Goal: Task Accomplishment & Management: Use online tool/utility

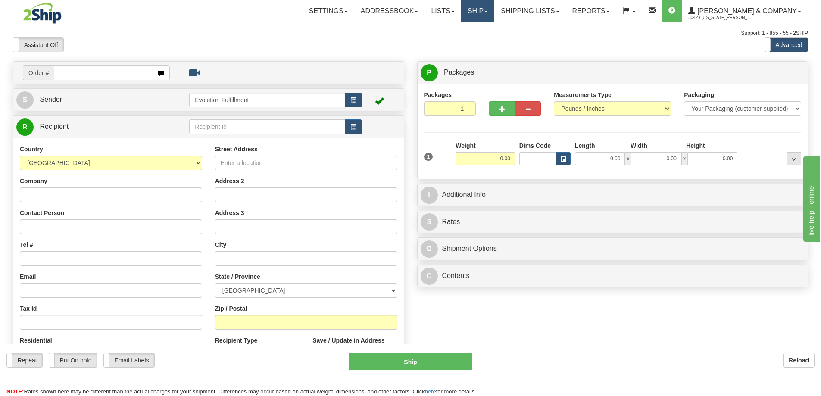
click at [403, 19] on link "Ship" at bounding box center [477, 11] width 33 height 22
click at [403, 38] on span "OnHold / Order Queue" at bounding box center [455, 41] width 61 height 7
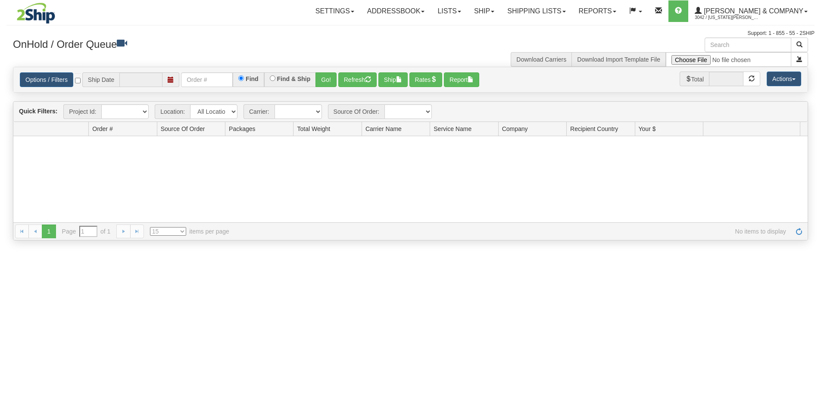
type input "[DATE]"
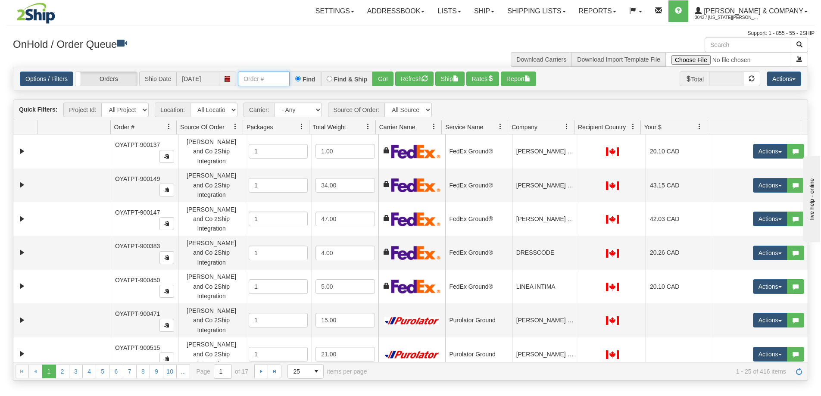
click at [245, 81] on input "text" at bounding box center [264, 79] width 52 height 15
type input "OYATPT-903062"
click at [384, 80] on button "Go!" at bounding box center [382, 79] width 21 height 15
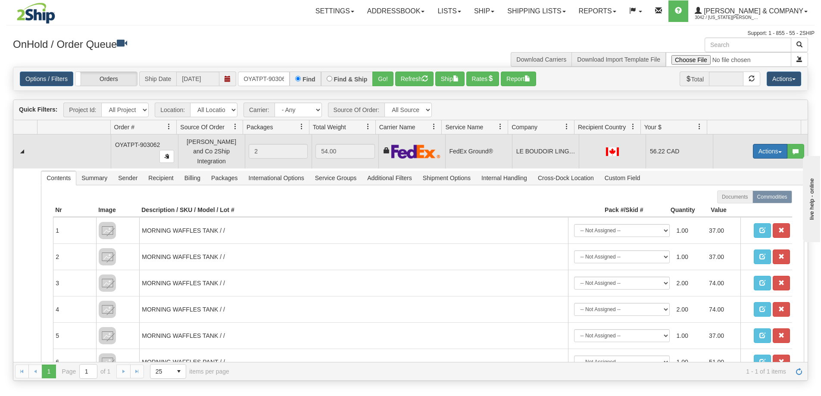
click at [766, 151] on button "Actions" at bounding box center [770, 151] width 34 height 15
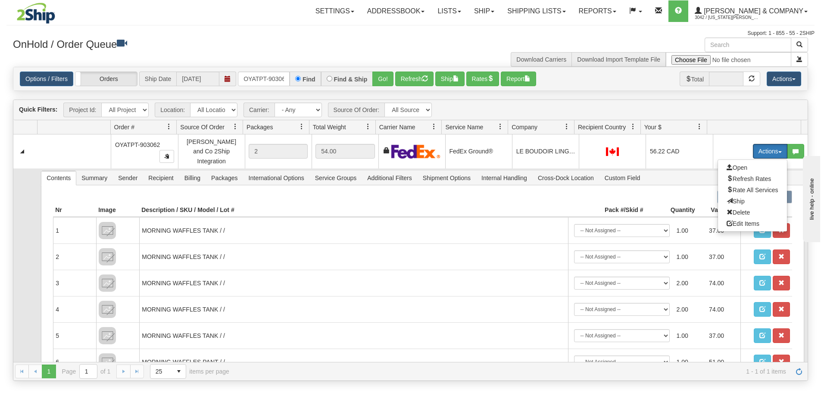
drag, startPoint x: 735, startPoint y: 196, endPoint x: 721, endPoint y: 197, distance: 14.2
click at [735, 198] on span "Ship" at bounding box center [736, 201] width 18 height 7
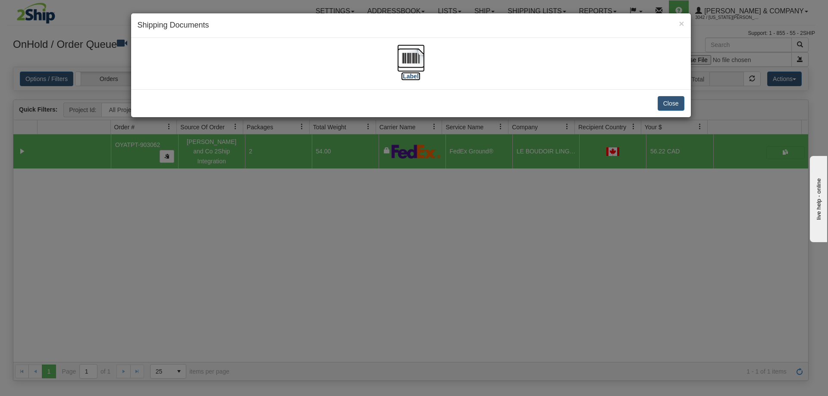
click at [412, 65] on img at bounding box center [411, 58] width 28 height 28
click at [468, 175] on div "× Shipping Documents [Label] Close" at bounding box center [414, 198] width 828 height 396
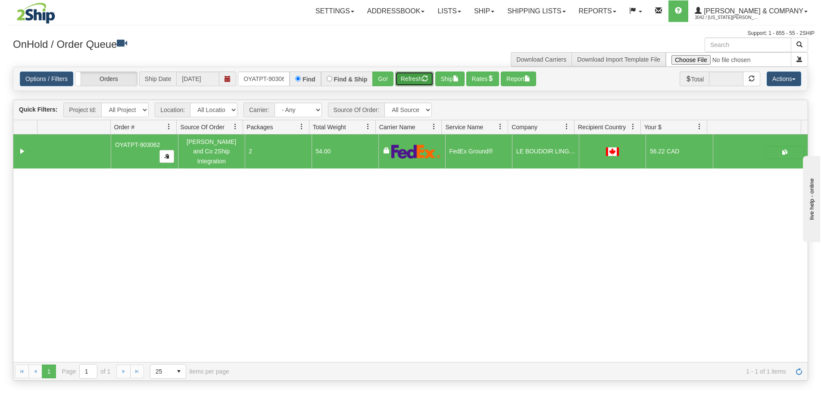
click at [409, 80] on button "Refresh" at bounding box center [414, 79] width 38 height 15
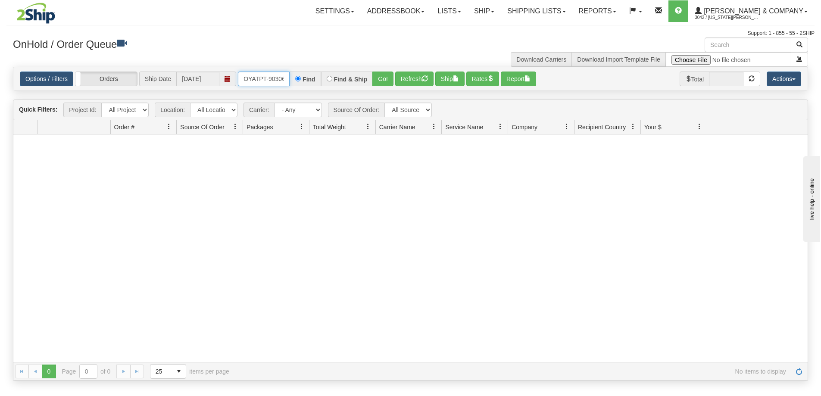
scroll to position [0, 5]
drag, startPoint x: 244, startPoint y: 78, endPoint x: 361, endPoint y: 78, distance: 117.2
click at [361, 78] on div "OYATPT-903062 Find Find & Ship Go!" at bounding box center [316, 79] width 156 height 15
type input "OYATPT-903082"
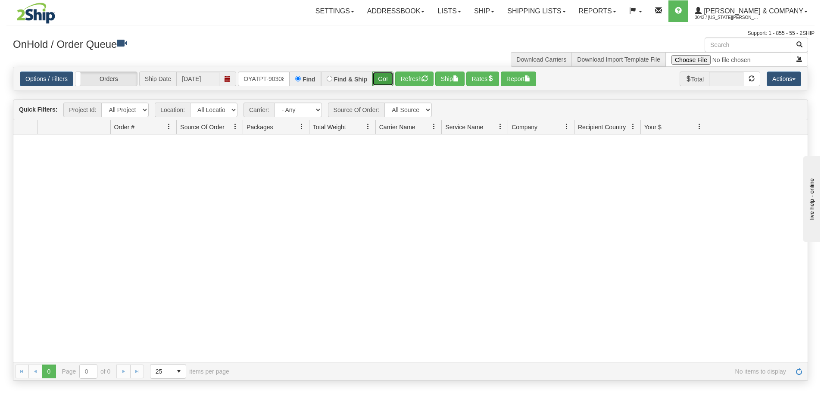
click at [383, 73] on button "Go!" at bounding box center [382, 79] width 21 height 15
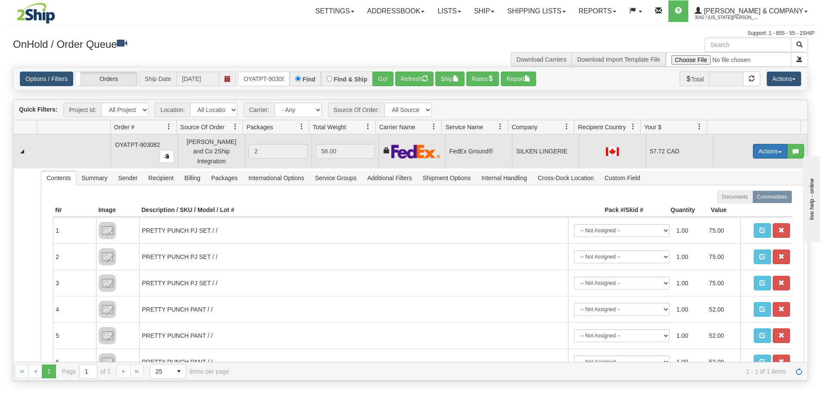
click at [760, 149] on button "Actions" at bounding box center [770, 151] width 34 height 15
click at [736, 198] on span "Ship" at bounding box center [736, 201] width 18 height 7
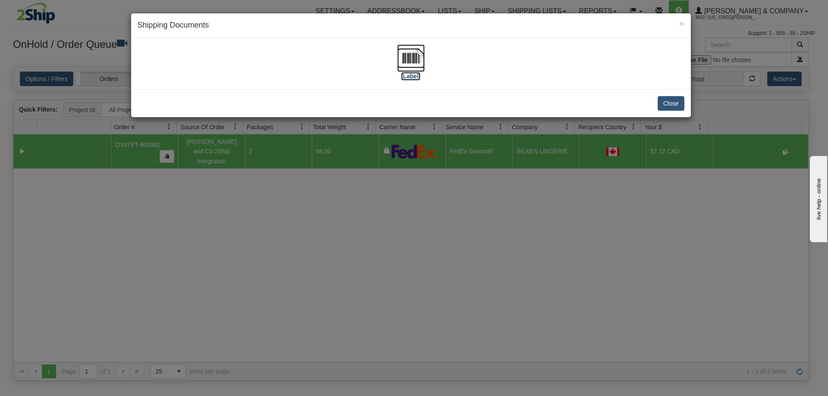
click at [418, 64] on img at bounding box center [411, 58] width 28 height 28
click at [478, 216] on div "× Shipping Documents [Label] Close" at bounding box center [414, 198] width 828 height 396
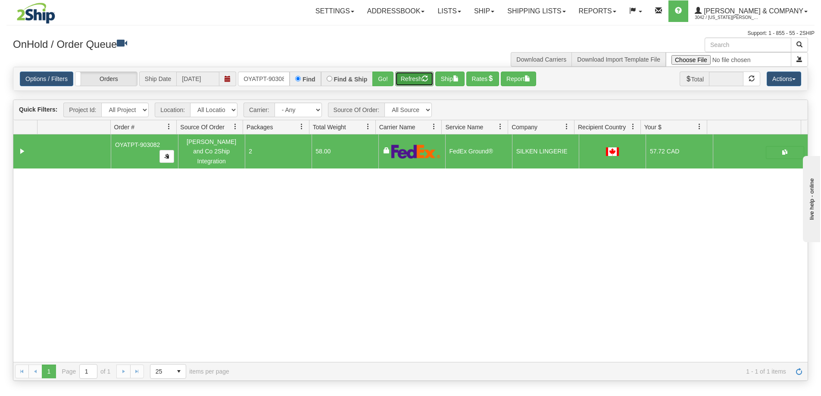
click at [409, 81] on button "Refresh" at bounding box center [414, 79] width 38 height 15
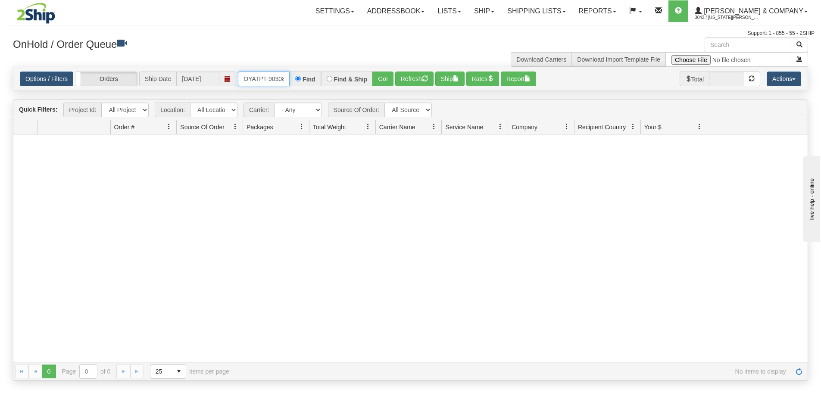
scroll to position [0, 5]
drag, startPoint x: 242, startPoint y: 80, endPoint x: 350, endPoint y: 84, distance: 108.2
click at [350, 84] on div "OYATPT-903082 Find Find & Ship Go!" at bounding box center [316, 79] width 156 height 15
type input "OYATPT-903049"
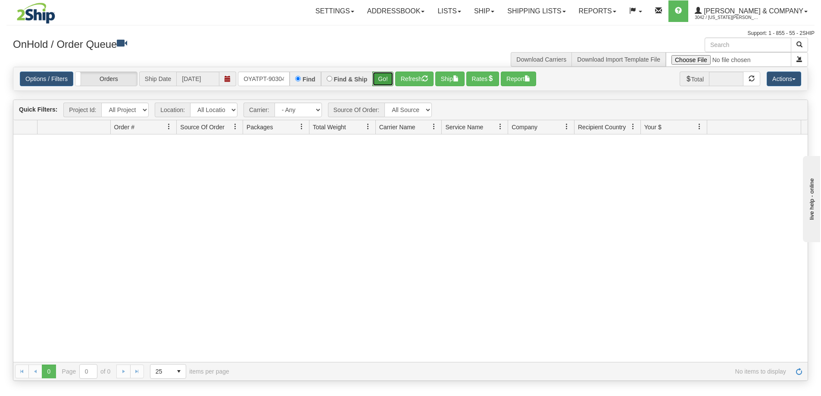
click at [380, 78] on button "Go!" at bounding box center [382, 79] width 21 height 15
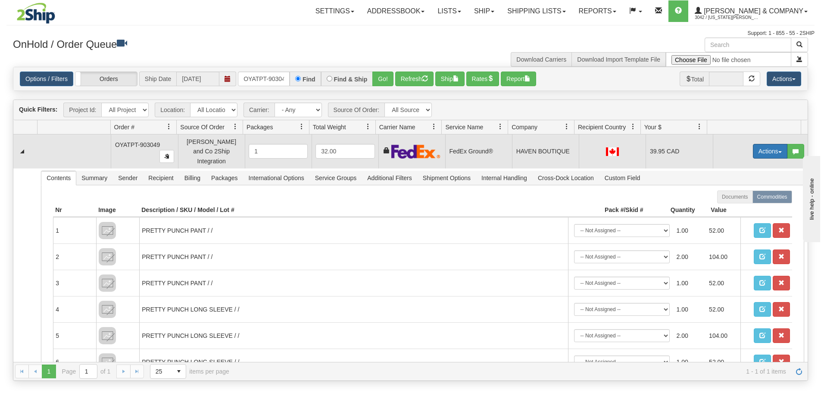
click at [753, 147] on button "Actions" at bounding box center [770, 151] width 34 height 15
click at [731, 199] on span "Ship" at bounding box center [736, 201] width 18 height 7
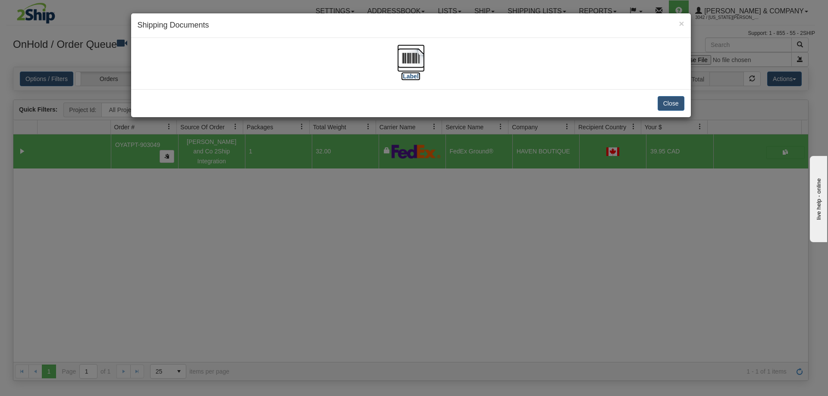
click at [409, 56] on img at bounding box center [411, 58] width 28 height 28
click at [333, 196] on div "× Shipping Documents [Label] Close" at bounding box center [414, 198] width 828 height 396
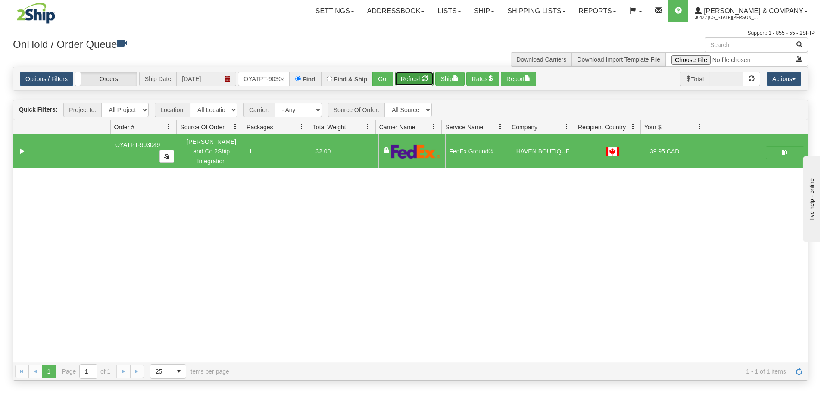
click at [406, 79] on button "Refresh" at bounding box center [414, 79] width 38 height 15
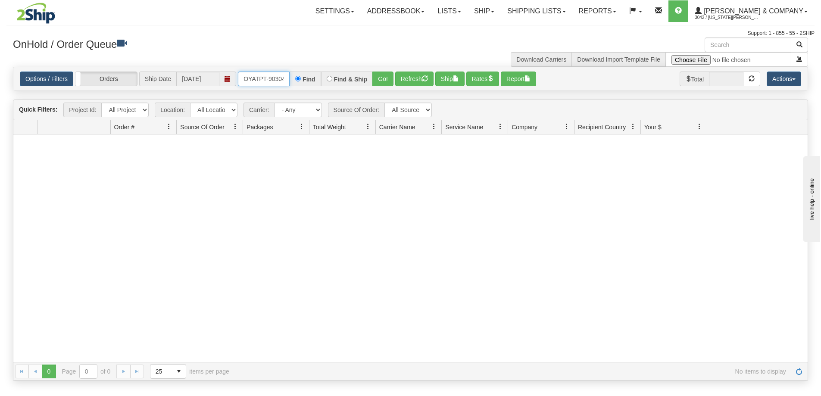
scroll to position [0, 5]
drag, startPoint x: 242, startPoint y: 77, endPoint x: 325, endPoint y: 82, distance: 82.9
click at [324, 82] on div "OYATPT-903049 Find Find & Ship Go!" at bounding box center [316, 79] width 156 height 15
type input "OYATPT-903048"
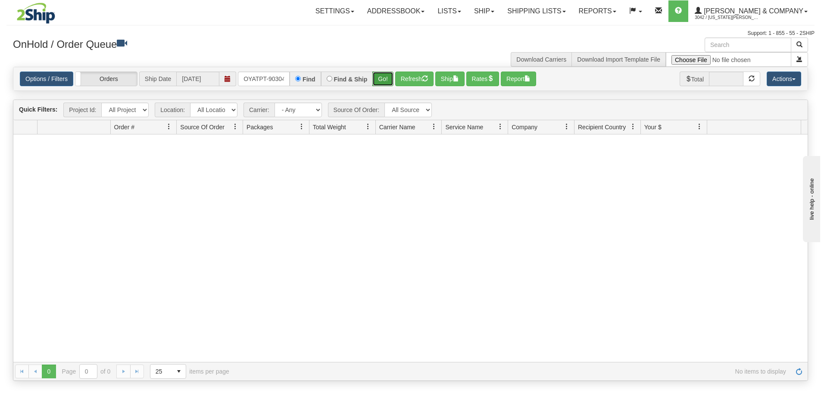
click at [376, 81] on button "Go!" at bounding box center [382, 79] width 21 height 15
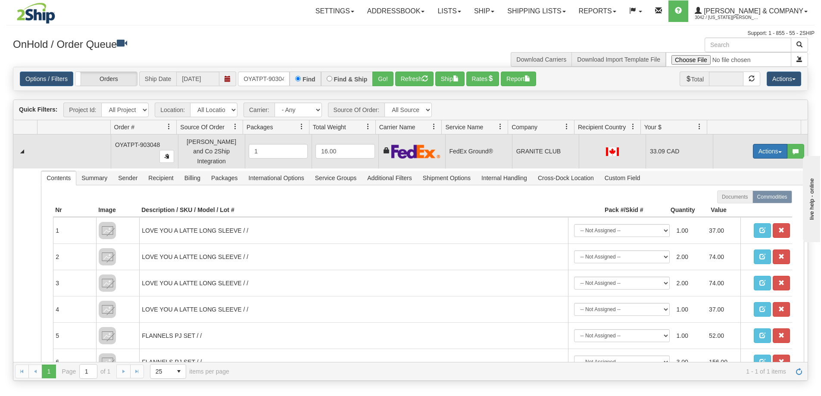
click at [753, 149] on button "Actions" at bounding box center [770, 151] width 34 height 15
click at [743, 196] on link "Ship" at bounding box center [752, 201] width 69 height 11
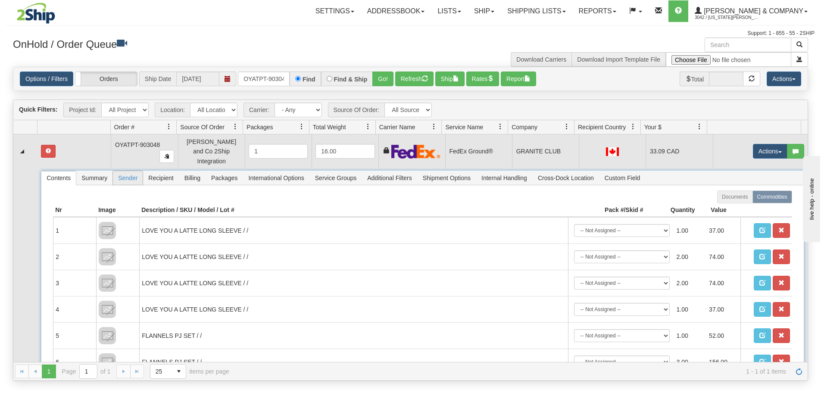
click at [121, 172] on span "Sender" at bounding box center [128, 178] width 30 height 14
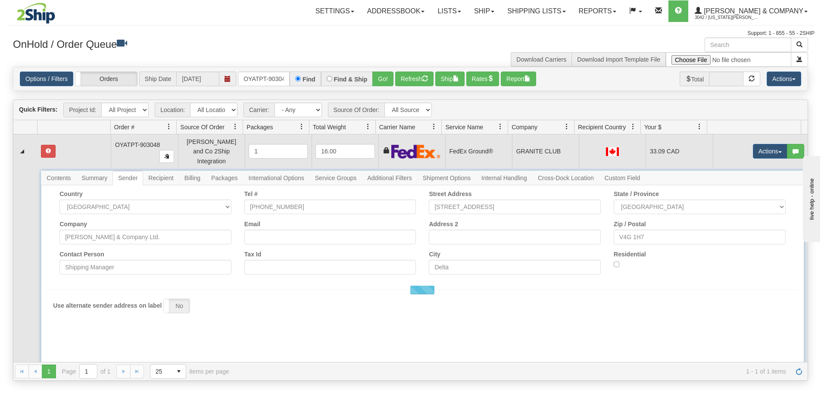
click at [153, 172] on span "Recipient" at bounding box center [160, 178] width 35 height 14
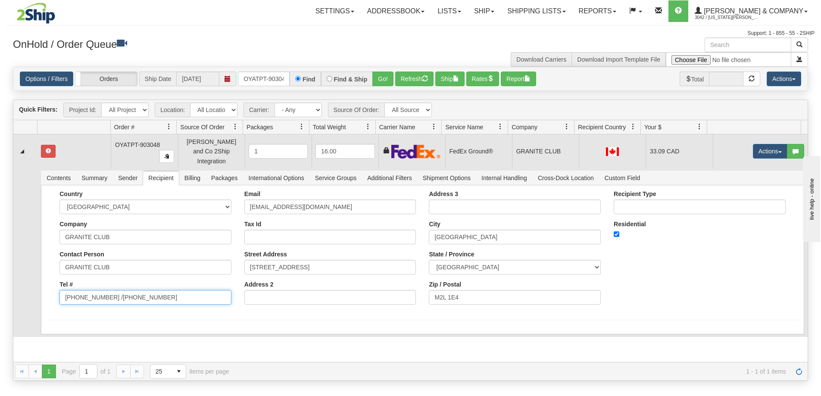
drag, startPoint x: 154, startPoint y: 294, endPoint x: 106, endPoint y: 295, distance: 47.9
click at [106, 295] on input "[PHONE_NUMBER] /[PHONE_NUMBER]" at bounding box center [145, 297] width 172 height 15
type input "[PHONE_NUMBER]"
click at [48, 264] on div "Country [GEOGRAPHIC_DATA] [GEOGRAPHIC_DATA] [GEOGRAPHIC_DATA] [GEOGRAPHIC_DATA]…" at bounding box center [423, 250] width 752 height 121
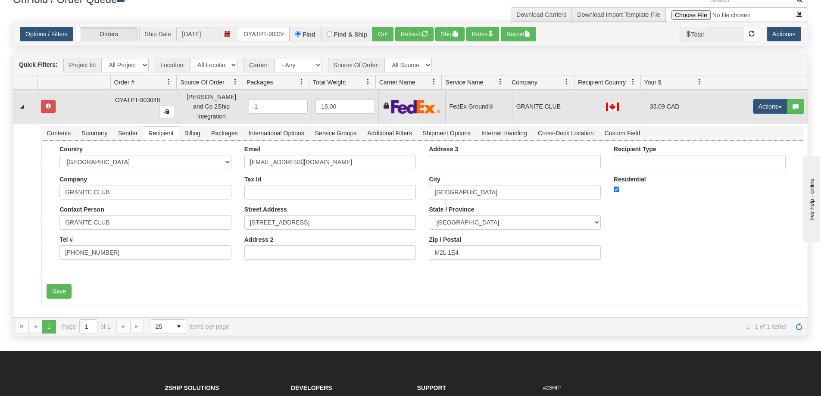
scroll to position [86, 0]
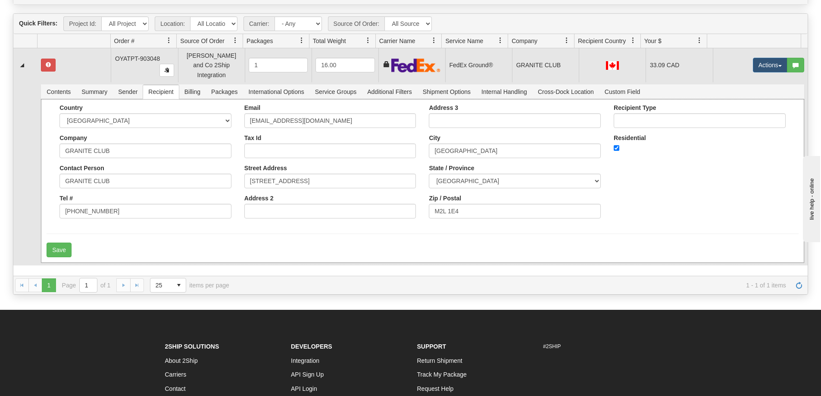
click at [60, 251] on div "Country [GEOGRAPHIC_DATA] [GEOGRAPHIC_DATA] [GEOGRAPHIC_DATA] [GEOGRAPHIC_DATA]…" at bounding box center [422, 181] width 763 height 164
click at [60, 248] on button "Save" at bounding box center [59, 250] width 25 height 15
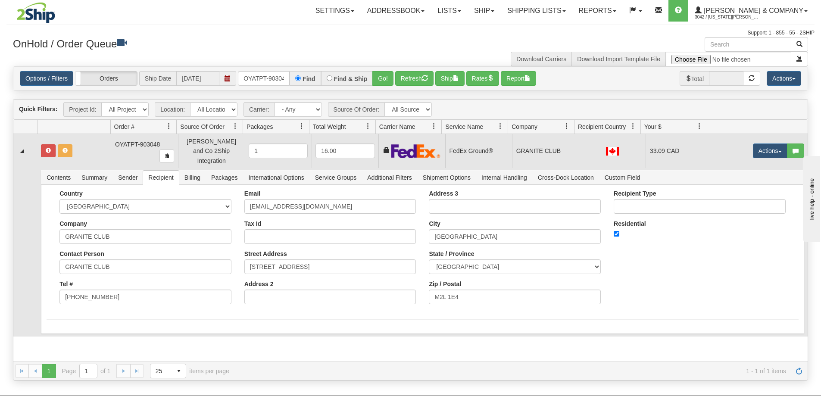
scroll to position [0, 0]
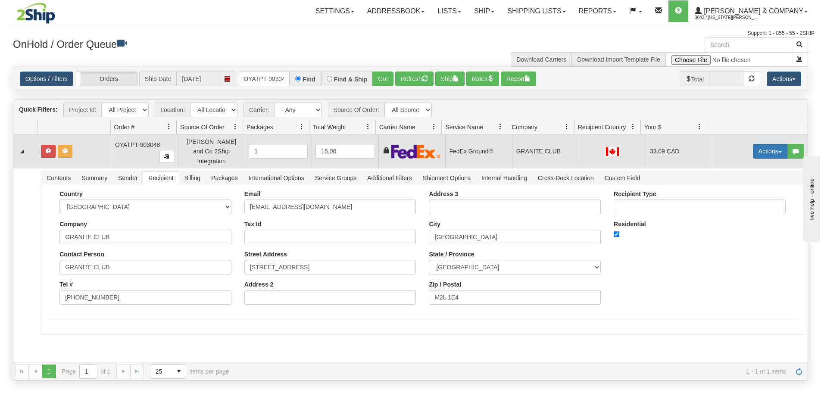
click at [761, 148] on button "Actions" at bounding box center [770, 151] width 34 height 15
click at [736, 200] on span "Ship" at bounding box center [736, 201] width 18 height 7
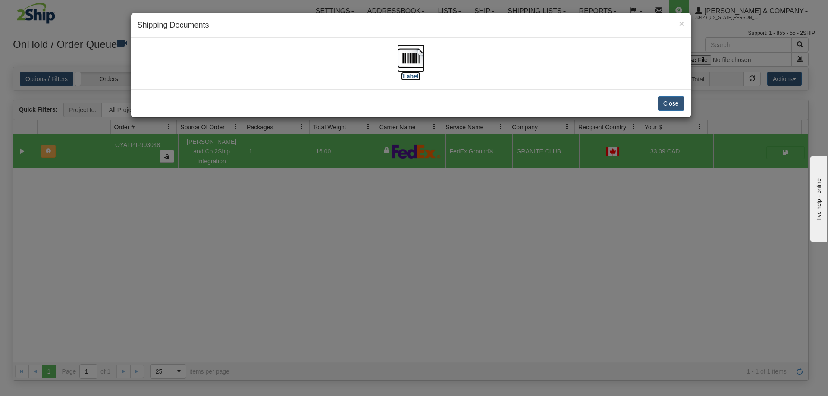
click at [416, 65] on img at bounding box center [411, 58] width 28 height 28
click at [362, 275] on div "× Shipping Documents [Label] Close" at bounding box center [414, 198] width 828 height 396
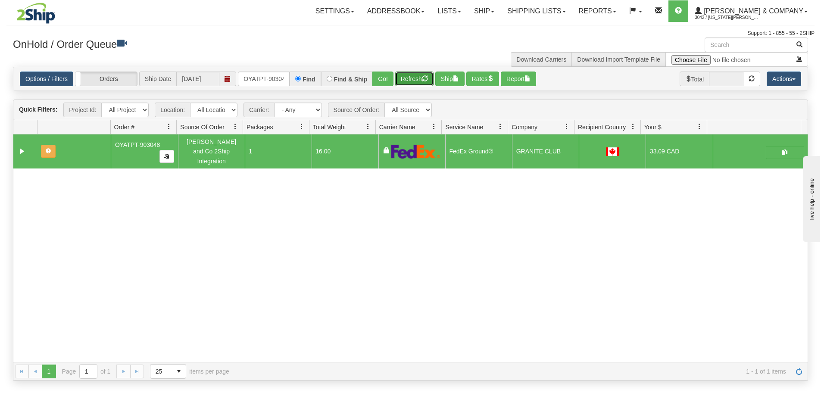
click at [415, 77] on button "Refresh" at bounding box center [414, 79] width 38 height 15
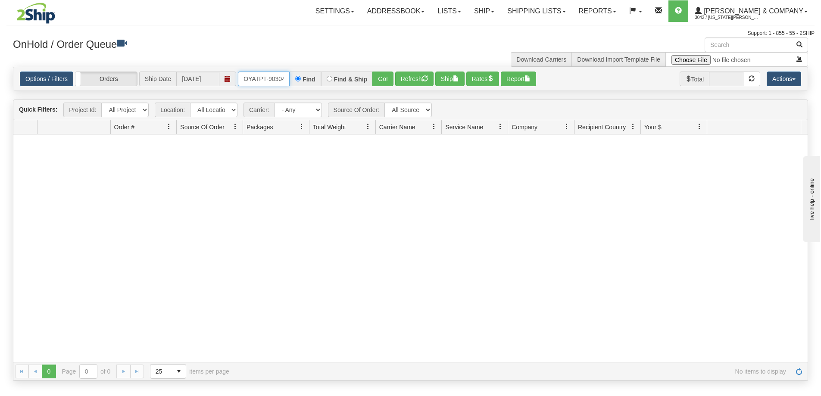
scroll to position [0, 5]
drag, startPoint x: 245, startPoint y: 78, endPoint x: 329, endPoint y: 79, distance: 84.5
click at [329, 79] on div "OYATPT-903048 Find Find & Ship Go!" at bounding box center [316, 79] width 156 height 15
type input "OYATPT-903041"
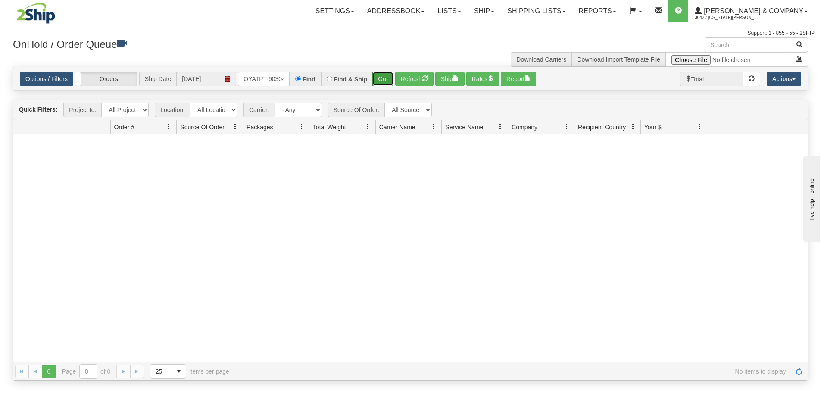
click at [375, 77] on button "Go!" at bounding box center [382, 79] width 21 height 15
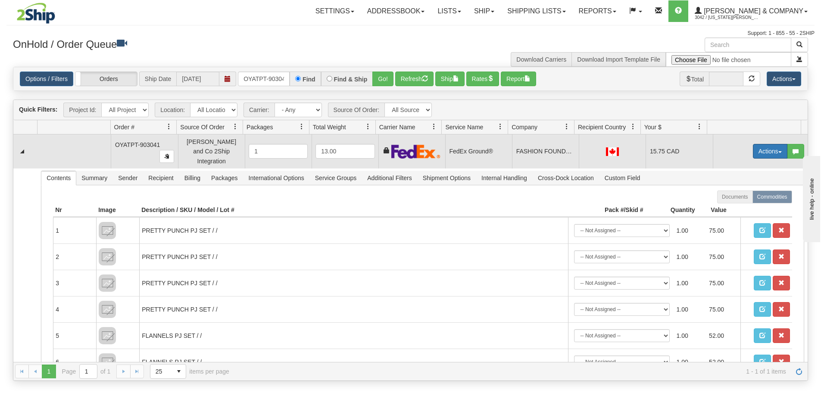
click at [763, 149] on button "Actions" at bounding box center [770, 151] width 34 height 15
click at [731, 198] on span "Ship" at bounding box center [736, 201] width 18 height 7
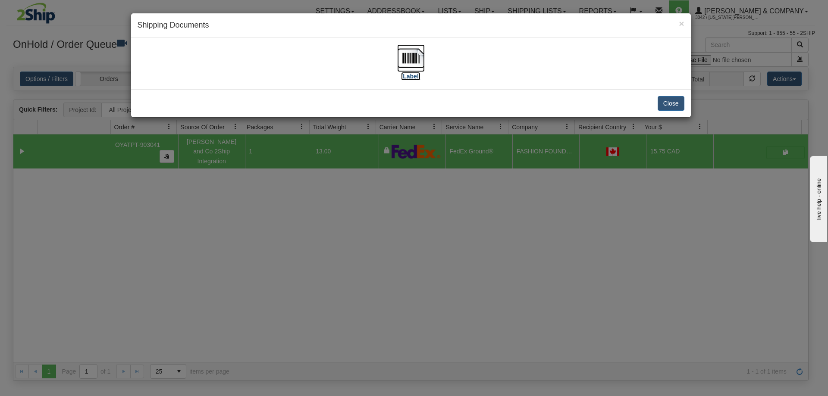
click at [415, 61] on img at bounding box center [411, 58] width 28 height 28
click at [496, 176] on div "× Shipping Documents [Label] Close" at bounding box center [414, 198] width 828 height 396
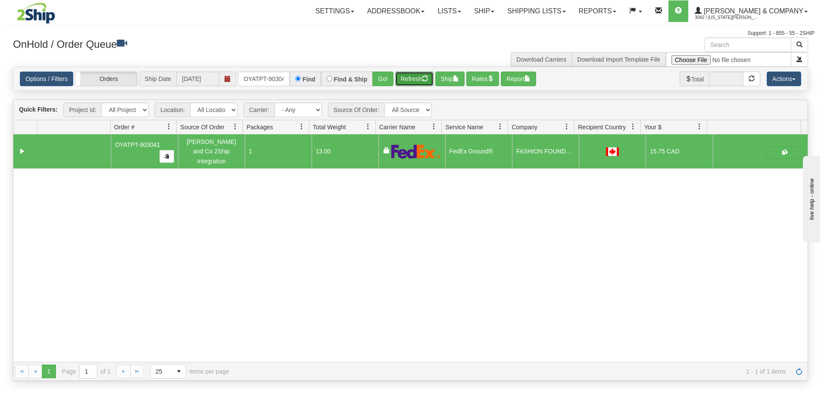
click at [409, 84] on button "Refresh" at bounding box center [414, 79] width 38 height 15
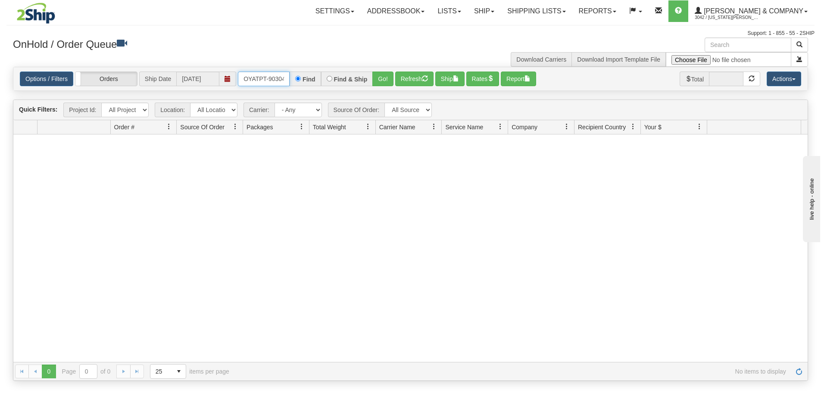
scroll to position [0, 5]
drag, startPoint x: 238, startPoint y: 77, endPoint x: 331, endPoint y: 93, distance: 93.6
click at [331, 93] on div "Is equal to Is not equal to Contains Does not contains CAD USD EUR ZAR [PERSON_…" at bounding box center [410, 224] width 808 height 314
type input "OYATPT-903116"
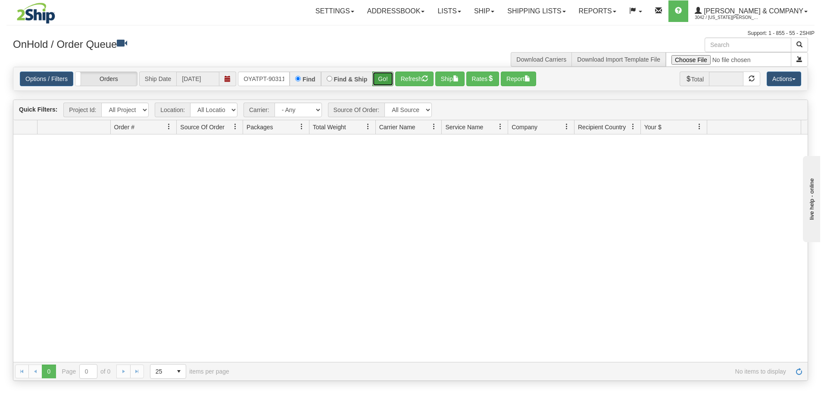
click at [377, 80] on button "Go!" at bounding box center [382, 79] width 21 height 15
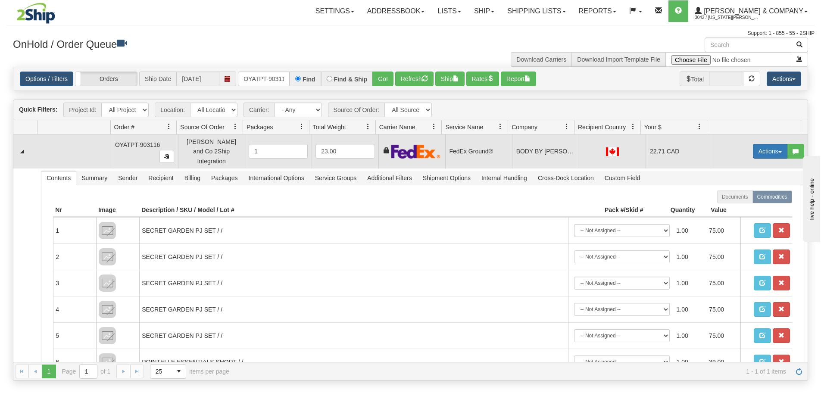
click at [756, 149] on button "Actions" at bounding box center [770, 151] width 34 height 15
click at [737, 197] on link "Ship" at bounding box center [752, 201] width 69 height 11
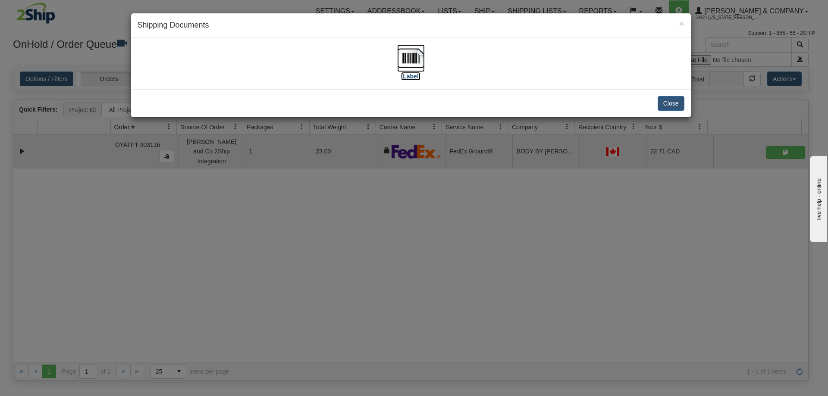
click at [417, 58] on img at bounding box center [411, 58] width 28 height 28
click at [388, 234] on div "× Shipping Documents [Label] Close" at bounding box center [414, 198] width 828 height 396
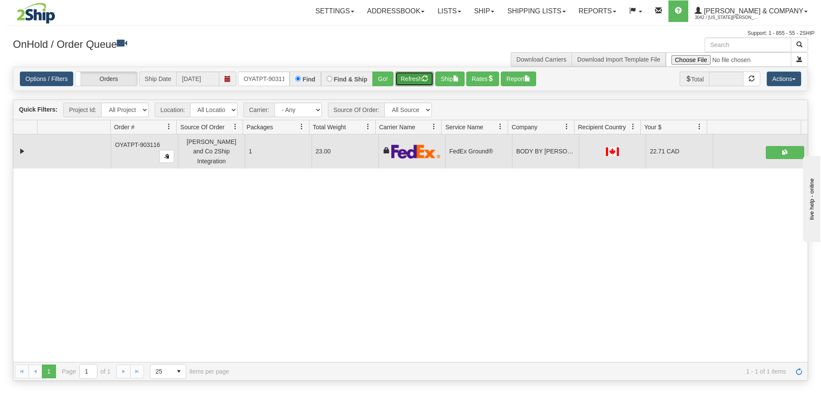
click at [410, 75] on button "Refresh" at bounding box center [414, 79] width 38 height 15
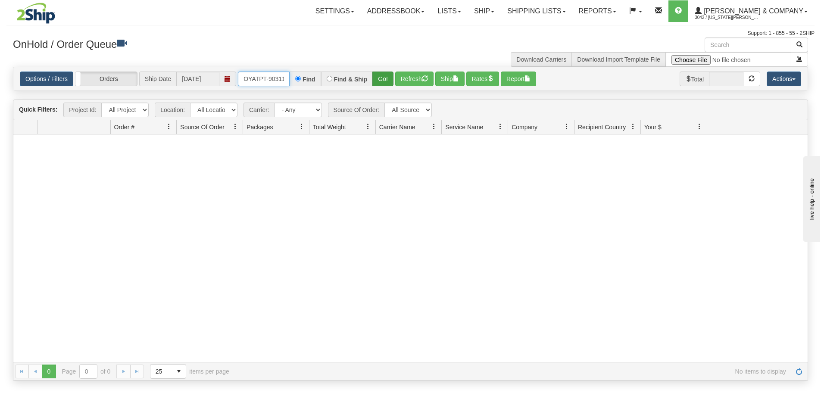
scroll to position [0, 4]
drag, startPoint x: 242, startPoint y: 78, endPoint x: 384, endPoint y: 85, distance: 142.9
click at [384, 85] on div "OYATPT-903116 Find Find & Ship Go!" at bounding box center [316, 79] width 156 height 15
type input "OYATPT-903023"
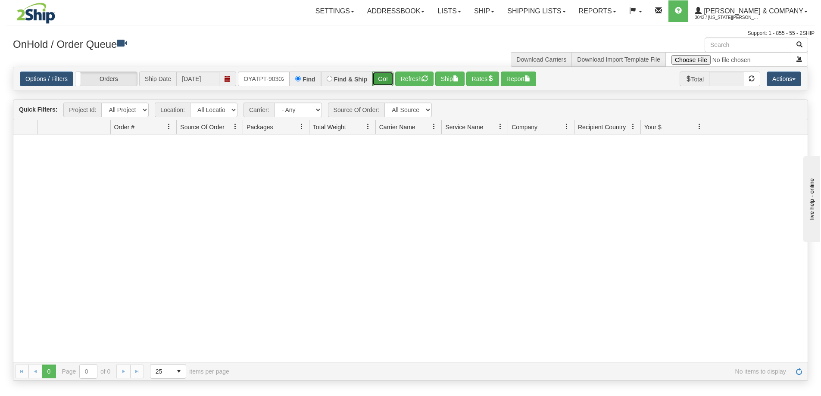
click at [383, 82] on button "Go!" at bounding box center [382, 79] width 21 height 15
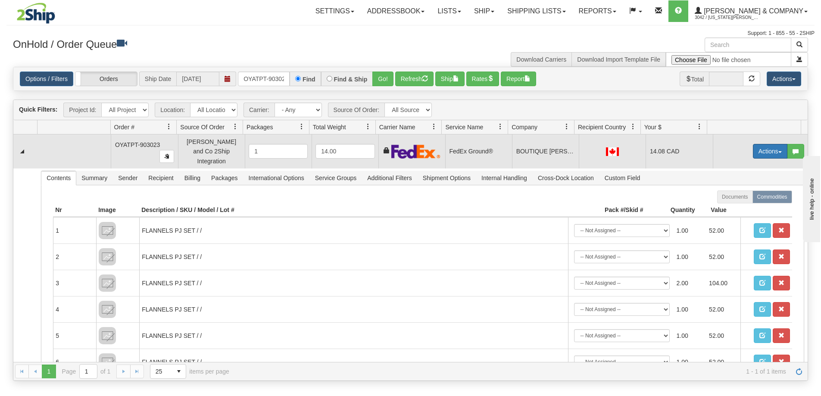
click at [756, 149] on button "Actions" at bounding box center [770, 151] width 34 height 15
click at [741, 199] on link "Ship" at bounding box center [752, 201] width 69 height 11
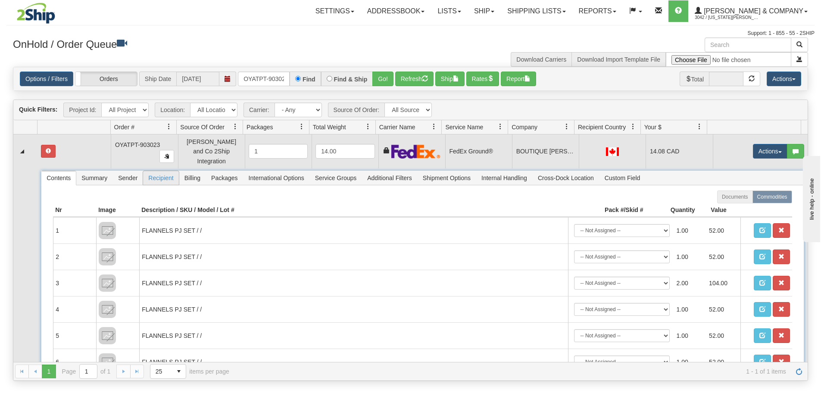
click at [153, 175] on span "Recipient" at bounding box center [160, 178] width 35 height 14
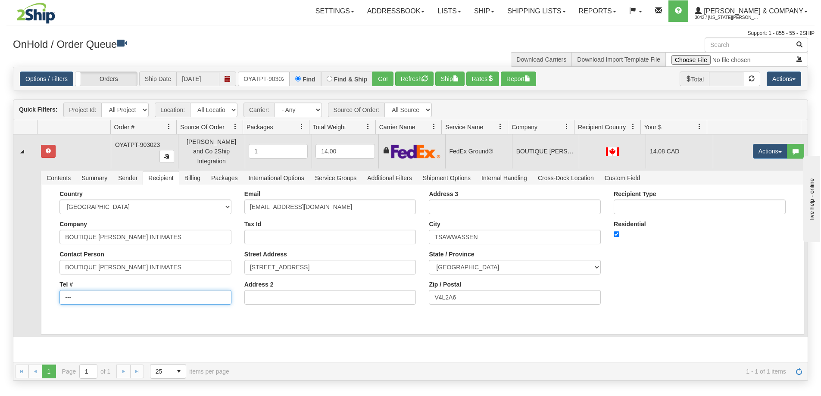
drag, startPoint x: 119, startPoint y: 293, endPoint x: 14, endPoint y: 292, distance: 104.7
click at [14, 292] on tr "Contents Summary Sender Recipient Billing Packages International Options Servic…" at bounding box center [410, 253] width 794 height 169
click at [68, 290] on input "Tel #" at bounding box center [145, 297] width 172 height 15
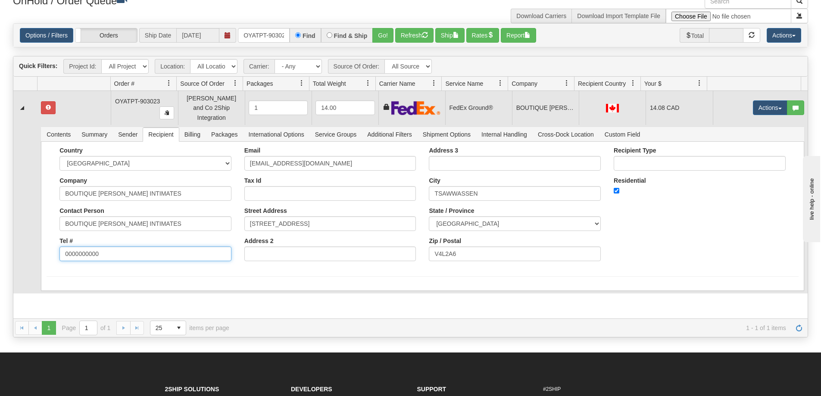
scroll to position [43, 0]
type input "0000000000"
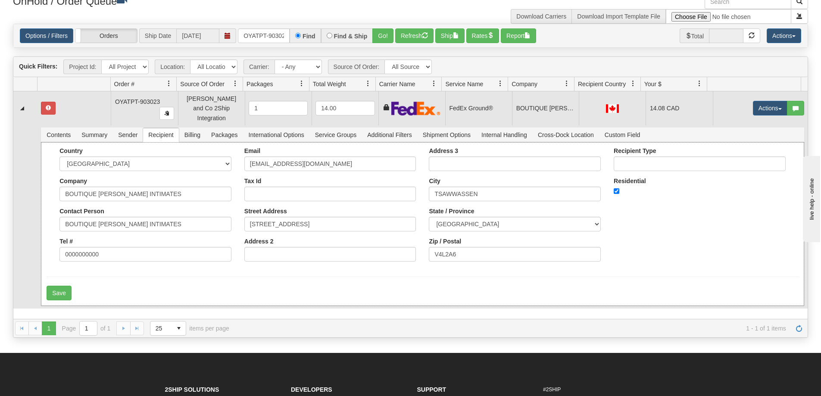
click at [45, 256] on div "Country [GEOGRAPHIC_DATA] [GEOGRAPHIC_DATA] [GEOGRAPHIC_DATA] [GEOGRAPHIC_DATA]…" at bounding box center [422, 224] width 763 height 164
click at [59, 290] on button "Save" at bounding box center [59, 293] width 25 height 15
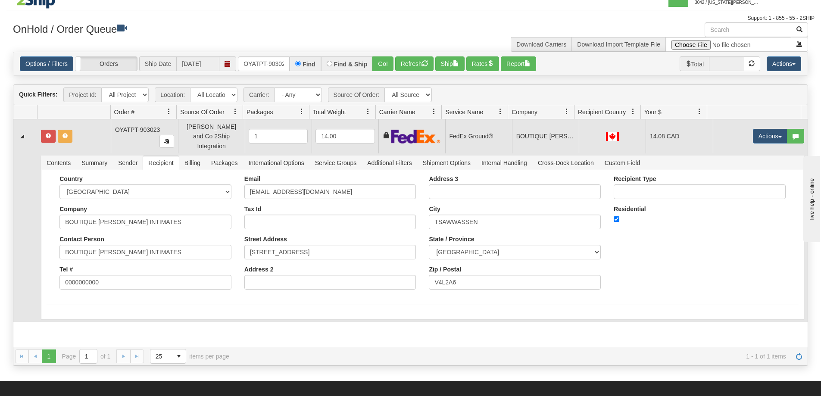
scroll to position [0, 0]
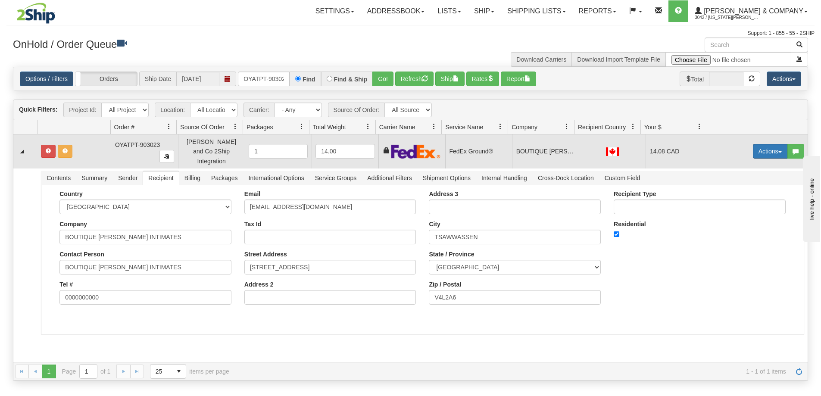
click at [768, 145] on button "Actions" at bounding box center [770, 151] width 34 height 15
click at [737, 198] on link "Ship" at bounding box center [752, 201] width 69 height 11
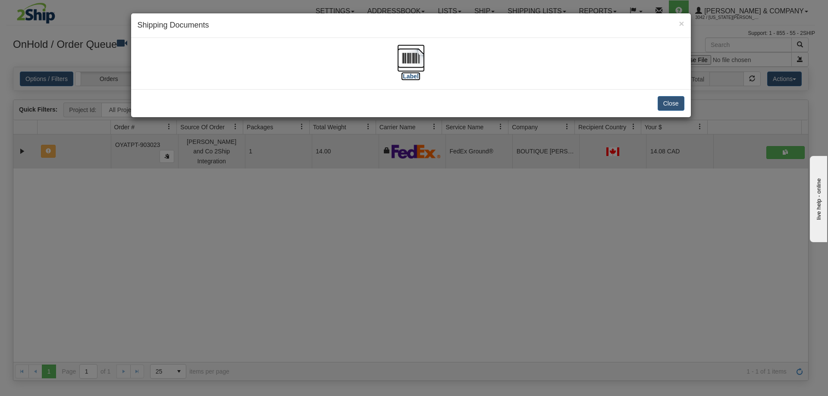
click at [415, 59] on img at bounding box center [411, 58] width 28 height 28
click at [418, 251] on div "× Shipping Documents [Label] Close" at bounding box center [414, 198] width 828 height 396
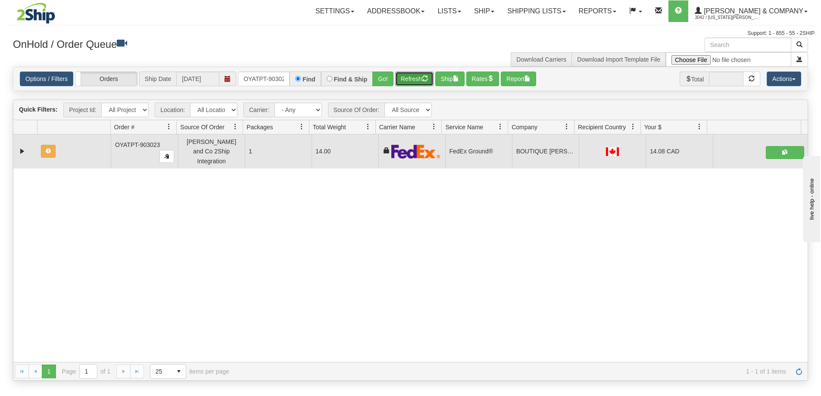
click at [421, 80] on button "Refresh" at bounding box center [414, 79] width 38 height 15
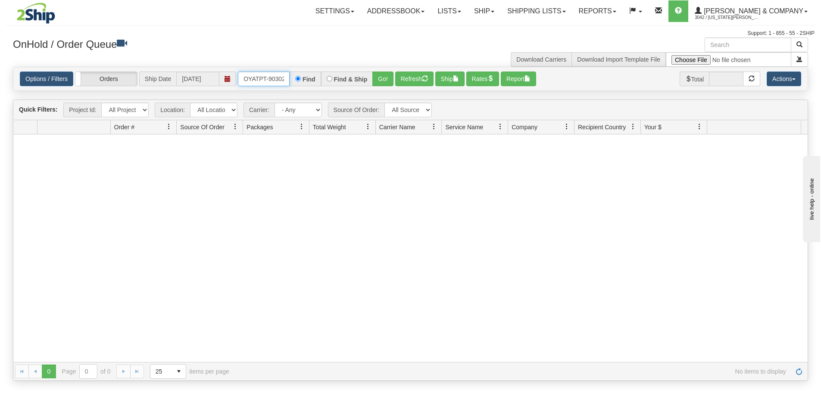
scroll to position [0, 5]
drag, startPoint x: 241, startPoint y: 82, endPoint x: 325, endPoint y: 94, distance: 83.9
click at [325, 94] on div "Is equal to Is not equal to Contains Does not contains CAD USD EUR ZAR [PERSON_…" at bounding box center [410, 224] width 808 height 314
type input "OYATPT-903085"
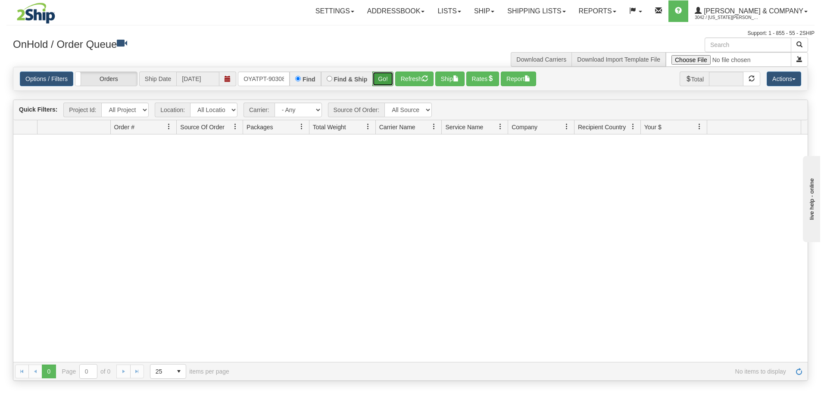
click at [379, 75] on button "Go!" at bounding box center [382, 79] width 21 height 15
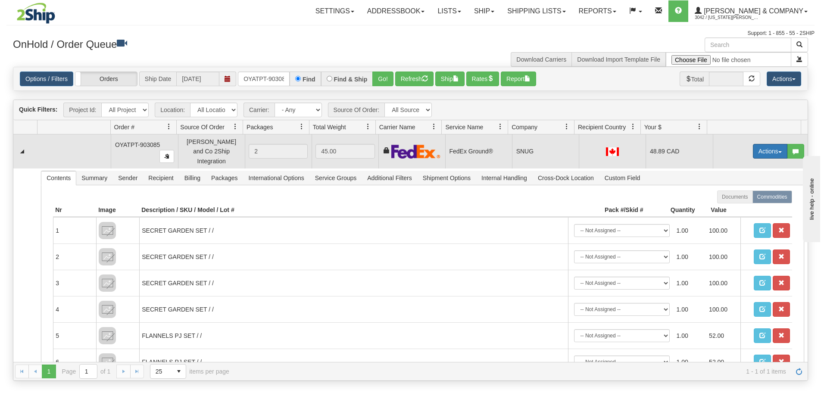
click at [762, 147] on button "Actions" at bounding box center [770, 151] width 34 height 15
click at [734, 198] on span "Ship" at bounding box center [736, 201] width 18 height 7
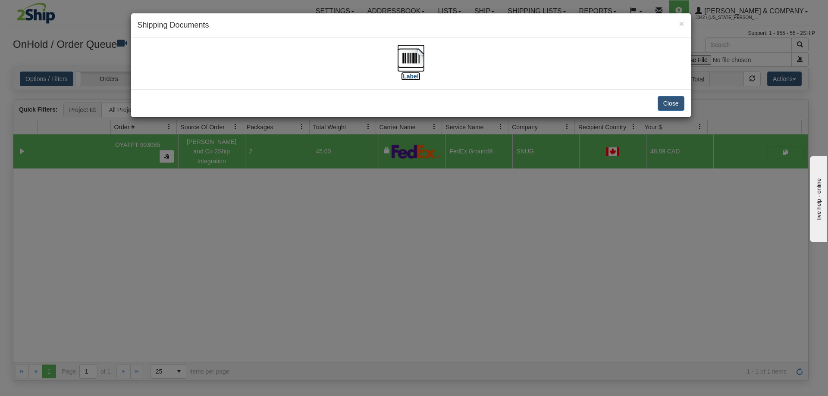
click at [412, 66] on img at bounding box center [411, 58] width 28 height 28
drag, startPoint x: 394, startPoint y: 275, endPoint x: 400, endPoint y: 266, distance: 10.3
click at [394, 274] on div "× Shipping Documents [Label] Close" at bounding box center [414, 198] width 828 height 396
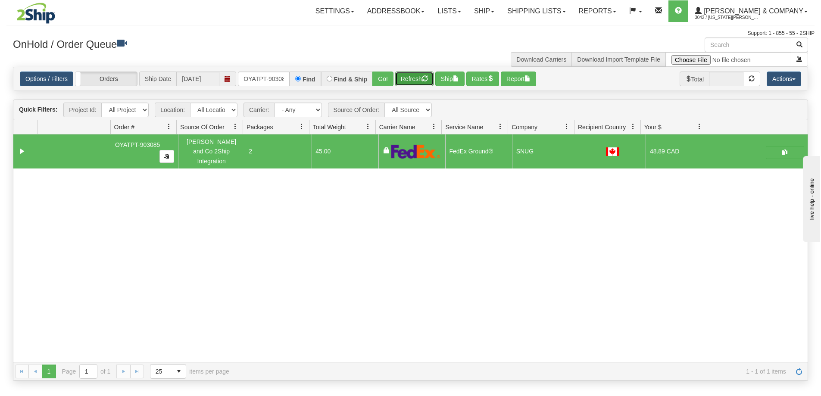
click at [412, 76] on button "Refresh" at bounding box center [414, 79] width 38 height 15
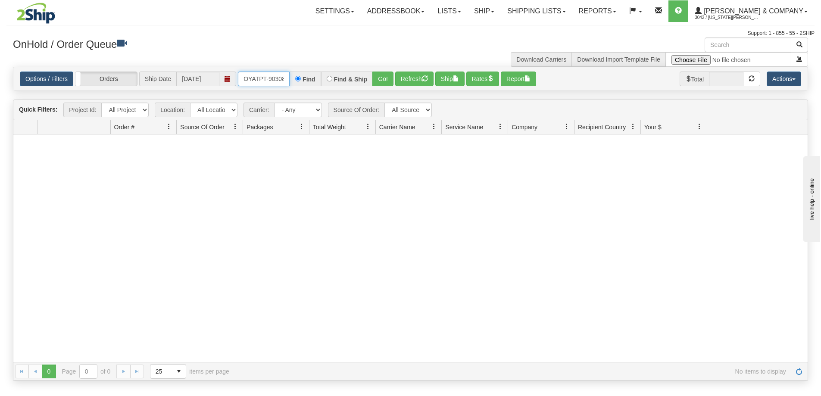
scroll to position [0, 5]
drag, startPoint x: 244, startPoint y: 81, endPoint x: 306, endPoint y: 85, distance: 61.8
click at [306, 85] on div "OYATPT-903085 Find Find & Ship Go!" at bounding box center [316, 79] width 156 height 15
click at [760, 11] on span "[PERSON_NAME] & Company" at bounding box center [753, 10] width 102 height 7
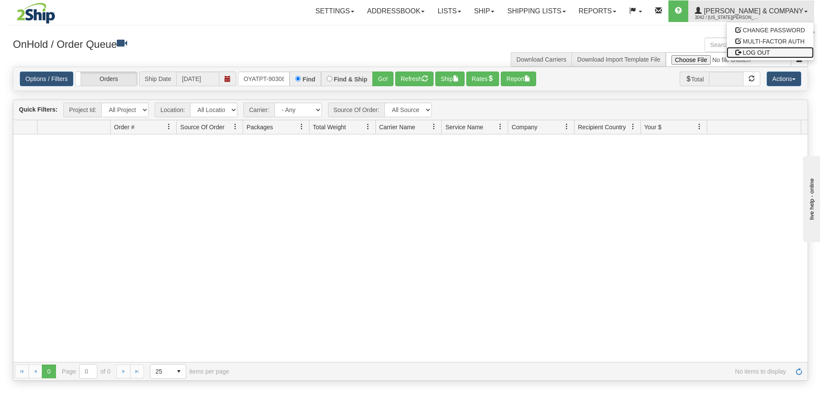
click at [756, 50] on span "LOG OUT" at bounding box center [756, 52] width 27 height 7
